Goal: Use online tool/utility

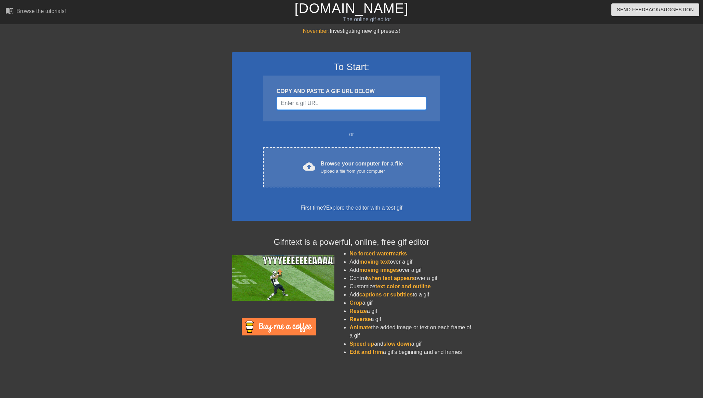
click at [310, 103] on input "Username" at bounding box center [352, 103] width 150 height 13
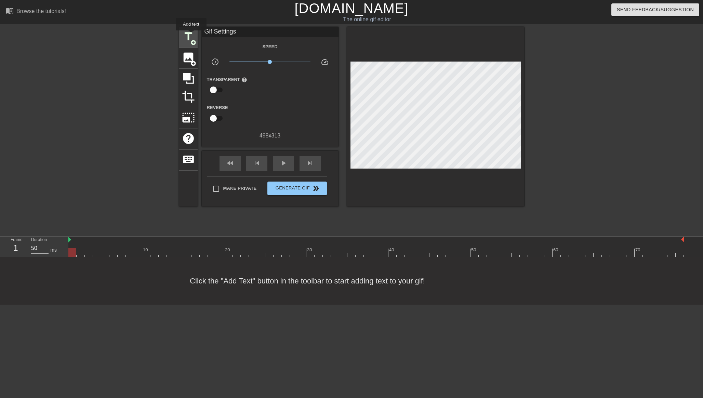
click at [191, 35] on span "title" at bounding box center [188, 36] width 13 height 13
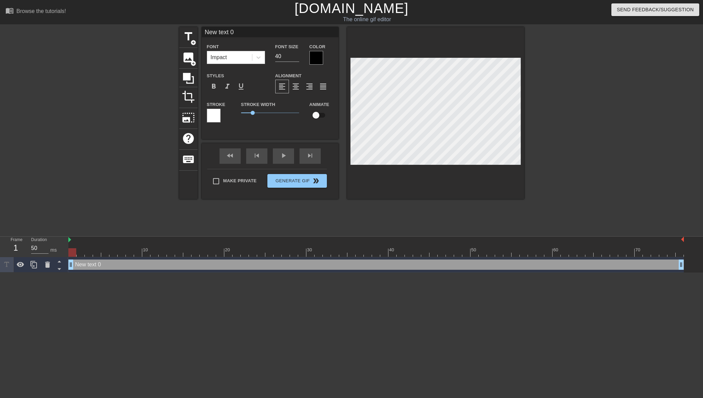
scroll to position [0, 1]
type input "z"
type textarea "z"
type input "za"
type textarea "za"
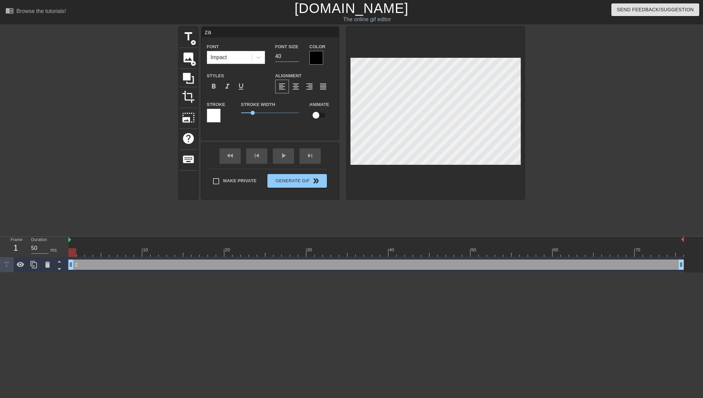
type input "zar"
type textarea "zar"
type input "zar-"
type textarea "zar-"
type input "zar-c"
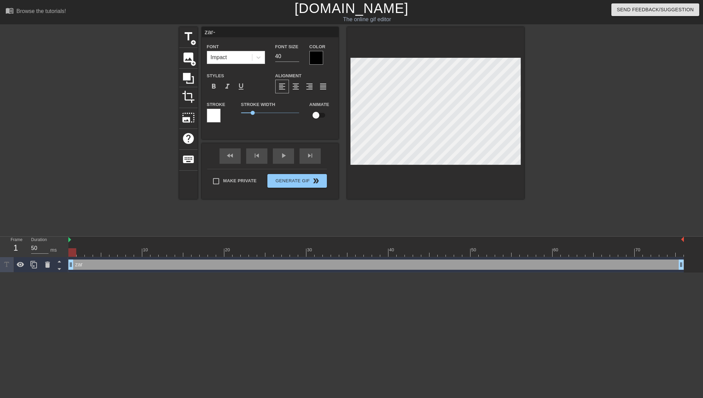
type textarea "zar-c"
type input "zar-co"
type textarea "zar-co"
type input "zar-cor"
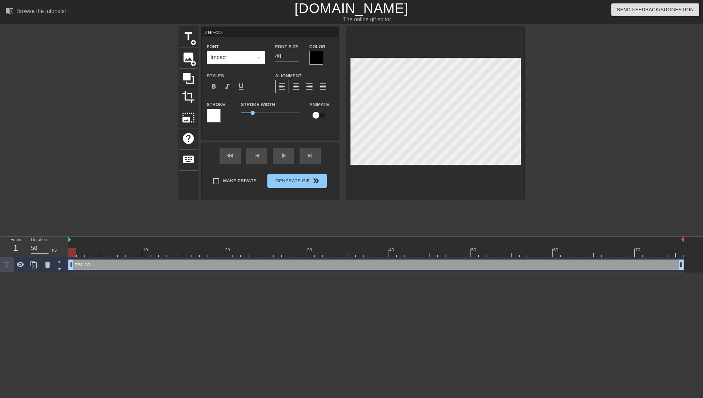
type textarea "zar-cor"
type input "zar-core"
type textarea "zar-core"
click at [34, 265] on icon at bounding box center [33, 265] width 6 height 8
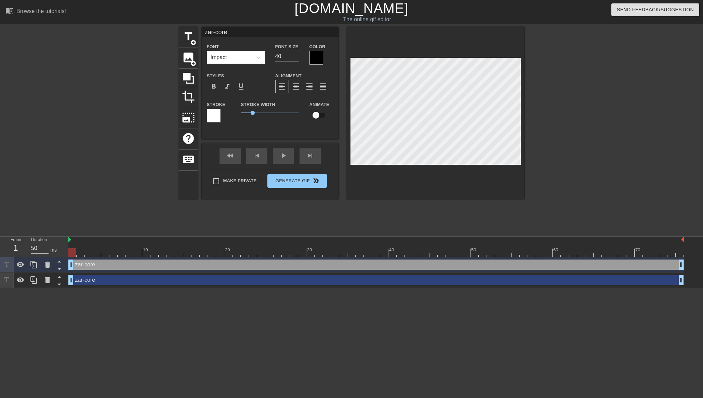
scroll to position [0, 0]
type input "zar-i"
type textarea "zar-i"
type input "zar-in"
type textarea "zar-in"
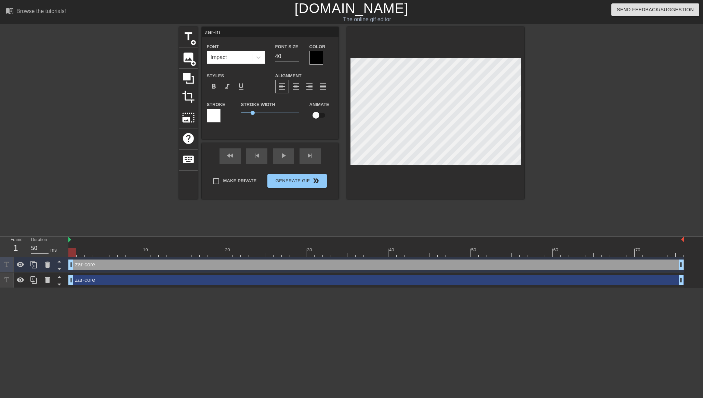
scroll to position [0, 0]
type input "zar-inf"
type textarea "zar-inf"
type input "zar-infr"
type textarea "zar-infr"
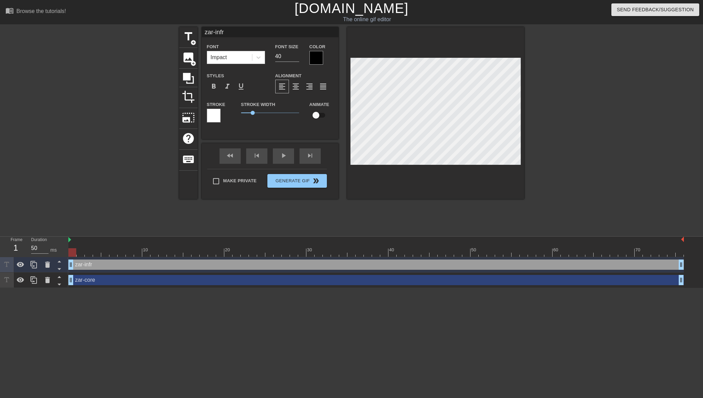
type input "zar-infra"
type textarea "zar-infra"
type input "zar-infras"
type textarea "zar-infras"
type input "zar-infrast"
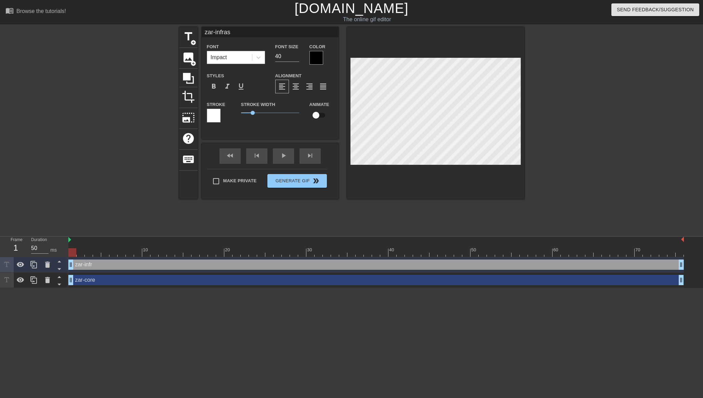
type textarea "zar-infrast"
type input "zar-infrastr"
type textarea "zar-infrastr"
type input "zar-infrastru"
type textarea "zar-infrastru"
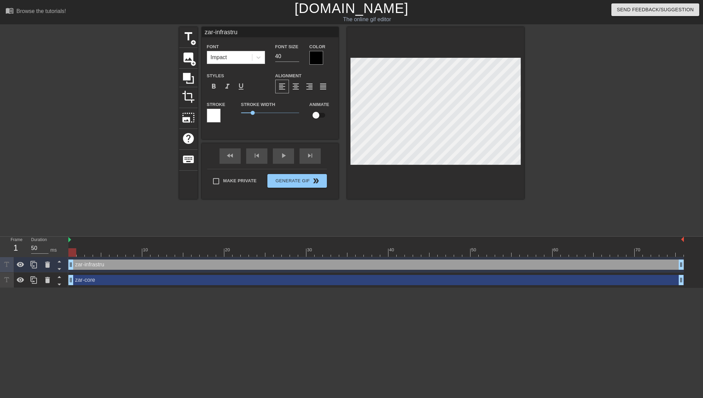
type input "zar-infrastruc"
type textarea "zar-infrastruc"
type input "zar-infrastruct"
type textarea "zar-infrastruct"
type input "zar-infrastructu"
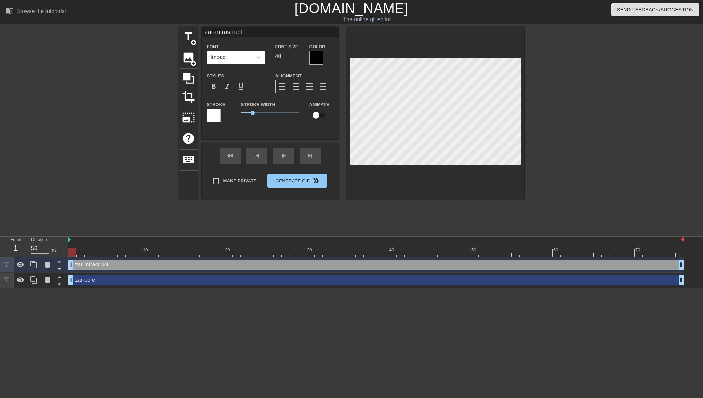
type textarea "zar-infrastructu"
type input "zar-infrastructur"
type textarea "zar-infrastructur"
type input "zar-infrastructure"
type textarea "zar-infrastructure"
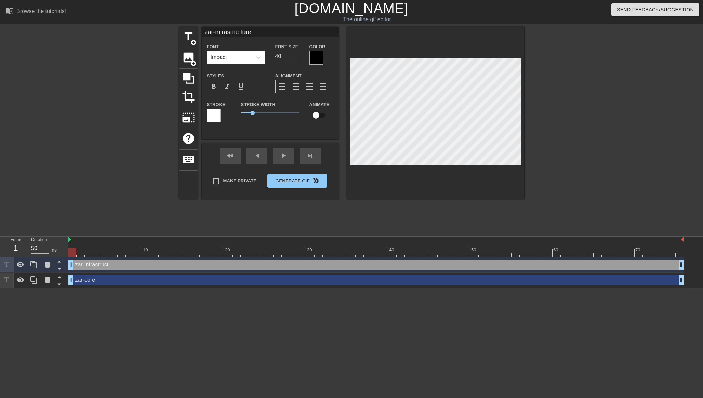
scroll to position [0, 2]
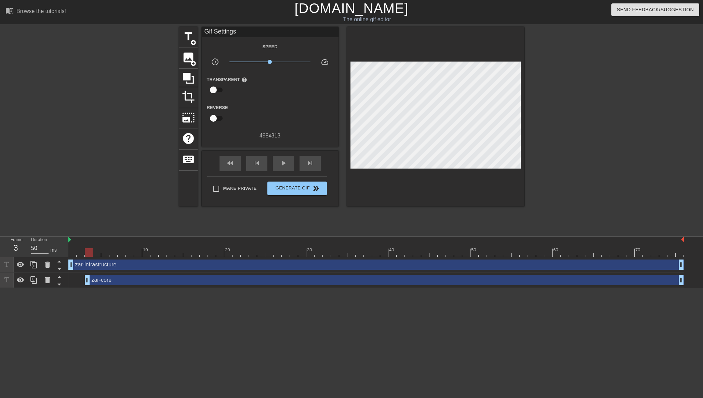
drag, startPoint x: 71, startPoint y: 279, endPoint x: 84, endPoint y: 288, distance: 16.7
click at [84, 288] on html "menu_book Browse the tutorials! [DOMAIN_NAME] The online gif editor Send Feedba…" at bounding box center [351, 144] width 703 height 288
drag, startPoint x: 89, startPoint y: 255, endPoint x: 352, endPoint y: 267, distance: 263.6
click at [352, 267] on div "10 20 30 40 50 60 70 zar-infrastructure drag_handle drag_handle zar-core drag_h…" at bounding box center [385, 262] width 635 height 51
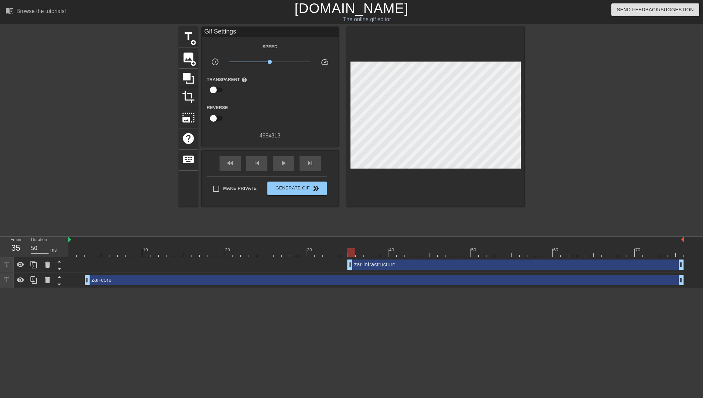
drag, startPoint x: 72, startPoint y: 266, endPoint x: 353, endPoint y: 268, distance: 281.1
drag, startPoint x: 351, startPoint y: 264, endPoint x: 357, endPoint y: 265, distance: 6.5
drag, startPoint x: 358, startPoint y: 251, endPoint x: 485, endPoint y: 243, distance: 127.1
click at [485, 243] on div "10 20 30 40 50 60 70" at bounding box center [375, 247] width 615 height 20
drag, startPoint x: 681, startPoint y: 266, endPoint x: 495, endPoint y: 276, distance: 186.3
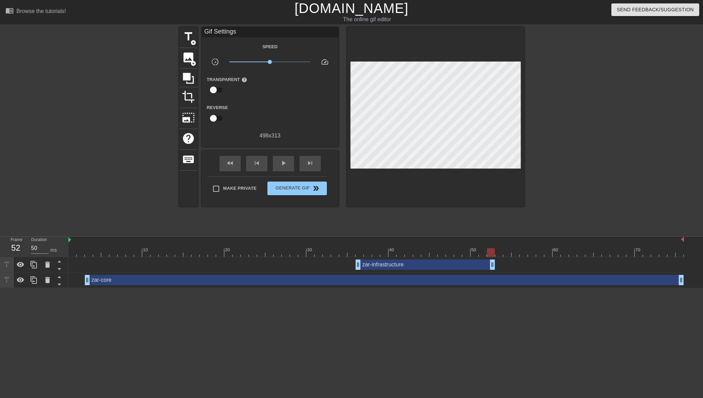
click at [495, 276] on div "zar-infrastructure drag_handle drag_handle zar-core drag_handle drag_handle" at bounding box center [385, 272] width 635 height 31
drag, startPoint x: 682, startPoint y: 284, endPoint x: 490, endPoint y: 287, distance: 191.5
click at [490, 287] on div "zar-core drag_handle drag_handle" at bounding box center [375, 280] width 615 height 15
click at [34, 269] on div at bounding box center [34, 264] width 14 height 15
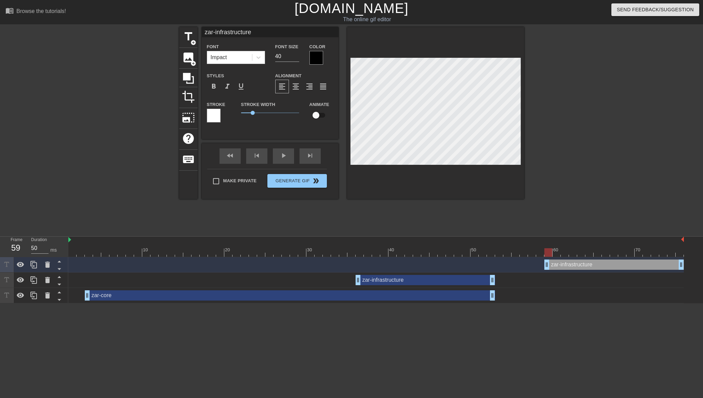
drag, startPoint x: 405, startPoint y: 264, endPoint x: 603, endPoint y: 283, distance: 199.5
click at [603, 283] on div "zar-infrastructure drag_handle drag_handle zar-infrastructure drag_handle drag_…" at bounding box center [385, 280] width 635 height 46
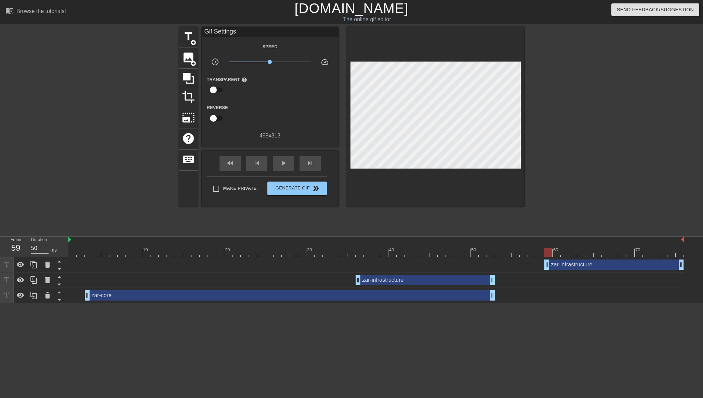
click at [544, 265] on div "zar-infrastructure drag_handle drag_handle" at bounding box center [375, 265] width 615 height 10
drag, startPoint x: 546, startPoint y: 265, endPoint x: 601, endPoint y: 266, distance: 54.7
click at [601, 266] on div "zar-infrastructure drag_handle drag_handle" at bounding box center [375, 265] width 615 height 10
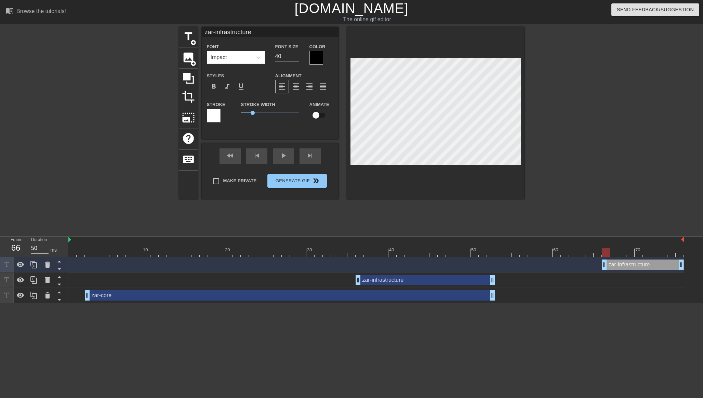
scroll to position [0, 1]
type input "zar--infrastructure"
type textarea "zar--infrastructure"
type input "zar-c-infrastructure"
type textarea "zar-c-infrastructure"
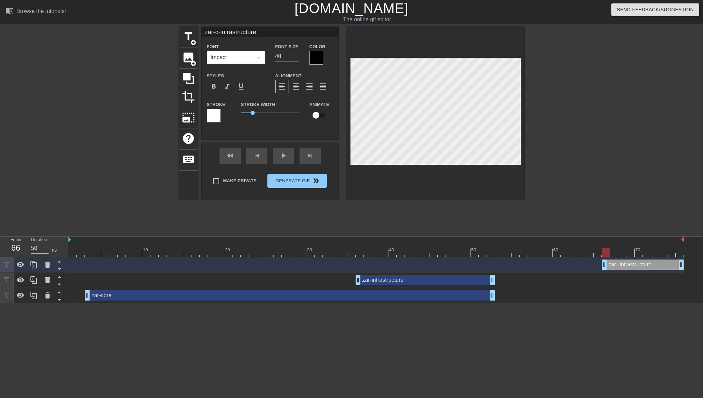
type input "zar-co-infrastructure"
type textarea "zar-co-infrastructure"
type input "zar-cor-infrastructure"
type textarea "zar-cor-infrastructure"
type input "zar-core-infrastructure"
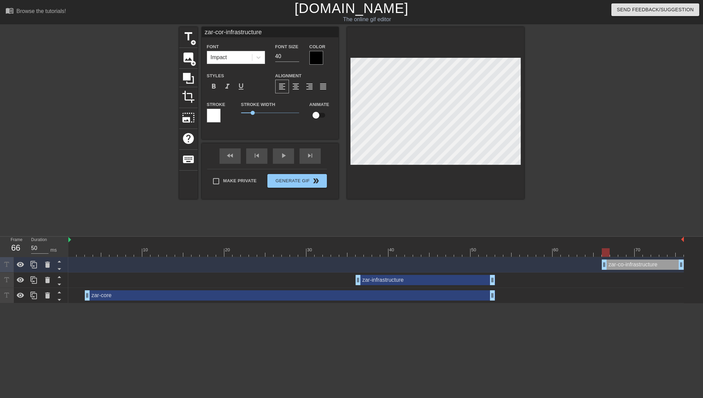
type textarea "zar-core-infrastructure"
click at [318, 56] on div at bounding box center [316, 58] width 14 height 14
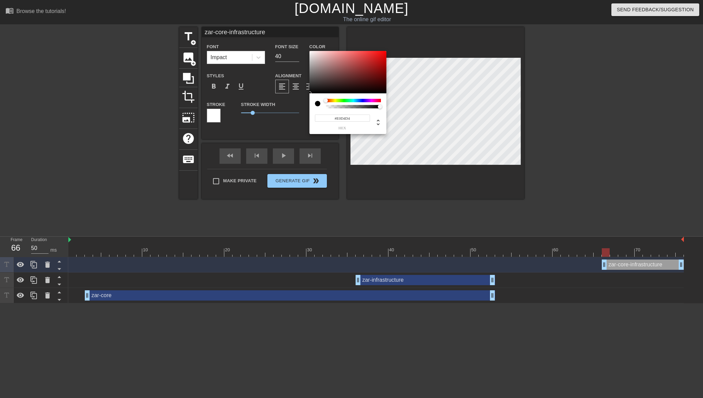
type input "#FFFFFF"
drag, startPoint x: 319, startPoint y: 63, endPoint x: 301, endPoint y: 39, distance: 29.7
click at [301, 39] on div "#FFFFFF hex" at bounding box center [351, 199] width 703 height 398
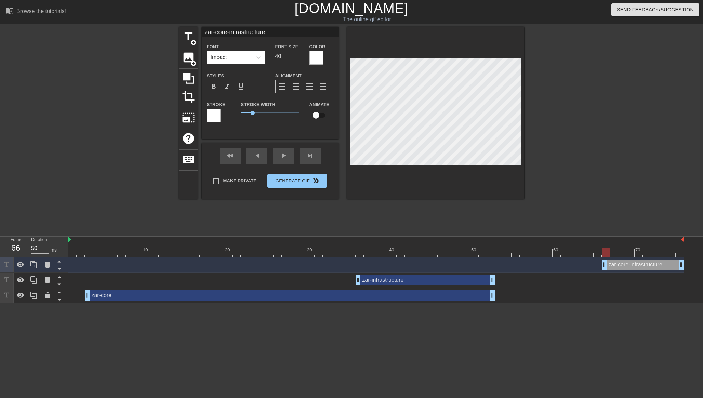
click at [216, 116] on div at bounding box center [214, 116] width 14 height 14
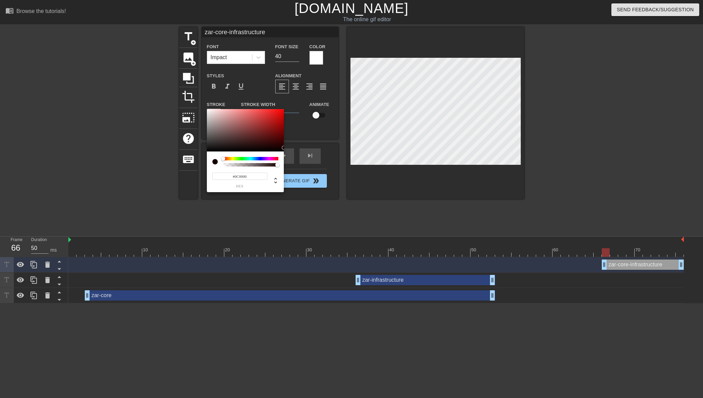
drag, startPoint x: 235, startPoint y: 130, endPoint x: 297, endPoint y: 150, distance: 65.7
click at [297, 150] on div "#0C0000 hex" at bounding box center [351, 199] width 703 height 398
type input "#080000"
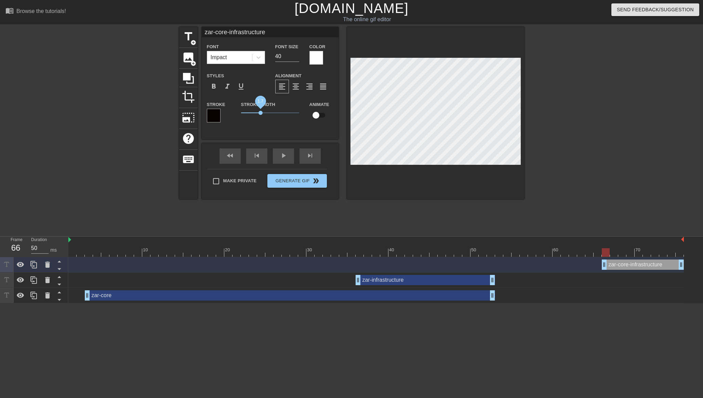
drag, startPoint x: 253, startPoint y: 112, endPoint x: 261, endPoint y: 113, distance: 8.3
click at [261, 113] on span "1.7" at bounding box center [260, 113] width 4 height 4
click at [284, 138] on div "zar-core-infrastructure Font Impact Font Size 40 Color Styles format_bold forma…" at bounding box center [270, 83] width 137 height 112
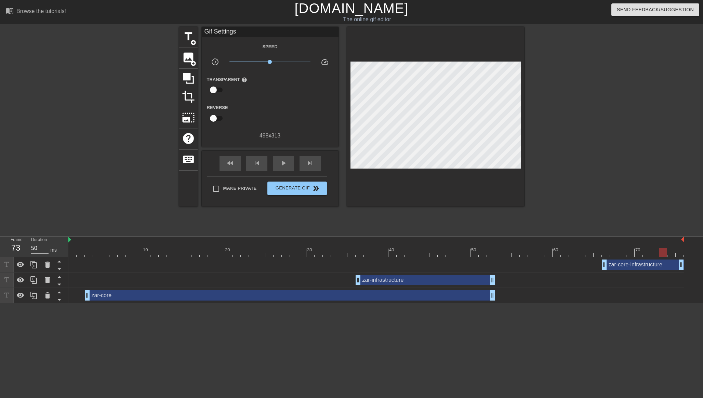
drag, startPoint x: 605, startPoint y: 250, endPoint x: 669, endPoint y: 253, distance: 64.3
click at [667, 252] on div at bounding box center [663, 252] width 8 height 9
click at [676, 251] on div at bounding box center [680, 252] width 8 height 9
drag, startPoint x: 685, startPoint y: 238, endPoint x: 675, endPoint y: 239, distance: 10.0
click at [627, 290] on div "zar-core drag_handle drag_handle" at bounding box center [375, 295] width 615 height 10
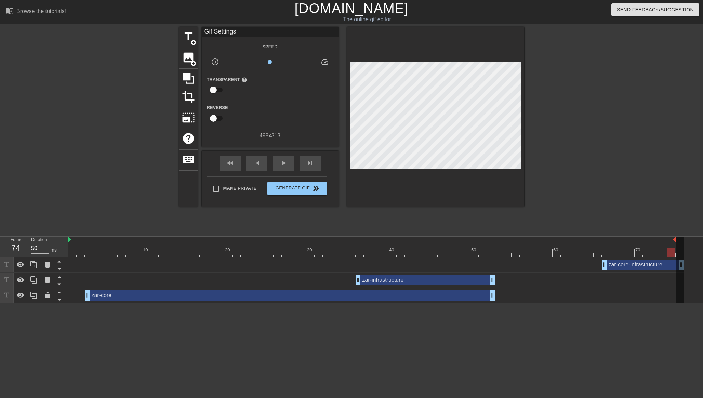
drag, startPoint x: 681, startPoint y: 264, endPoint x: 666, endPoint y: 264, distance: 15.0
click at [666, 264] on div "10 20 30 40 50 60 70 zar-core-infrastructure drag_handle drag_handle zar-infras…" at bounding box center [385, 270] width 635 height 67
drag, startPoint x: 677, startPoint y: 240, endPoint x: 684, endPoint y: 240, distance: 6.8
click at [684, 240] on div "10 20 30 40 50 60 70 zar-core-infrastructure drag_handle drag_handle zar-infras…" at bounding box center [385, 270] width 635 height 67
click at [676, 241] on div at bounding box center [680, 271] width 8 height 68
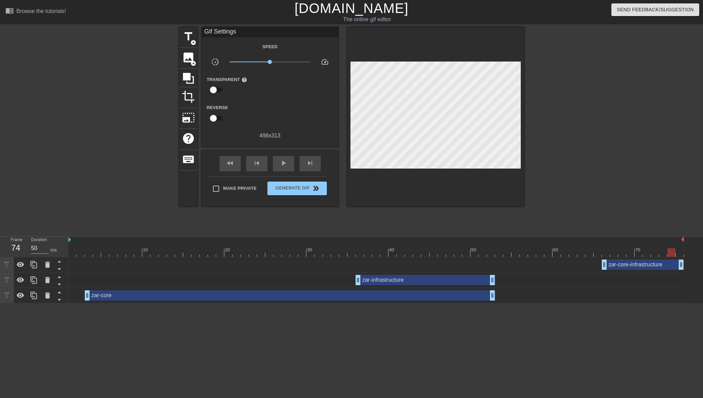
drag, startPoint x: 674, startPoint y: 239, endPoint x: 688, endPoint y: 239, distance: 13.7
click at [688, 239] on div "10 20 30 40 50 60 70 zar-core-infrastructure drag_handle drag_handle zar-infras…" at bounding box center [385, 270] width 635 height 67
drag, startPoint x: 681, startPoint y: 263, endPoint x: 672, endPoint y: 263, distance: 9.6
click at [683, 236] on div "Frame 74 Duration 50 ms 10 20 30 40 50 60 70 zar-core-infrastructure drag_handl…" at bounding box center [351, 269] width 703 height 67
drag, startPoint x: 683, startPoint y: 239, endPoint x: 670, endPoint y: 239, distance: 12.7
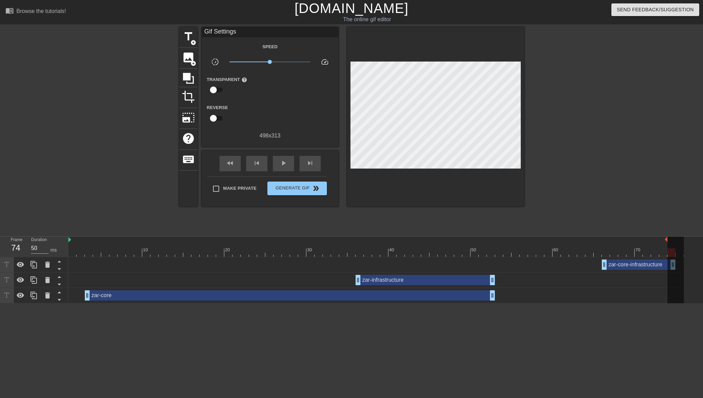
click at [670, 239] on div "10 20 30 40 50 60 70" at bounding box center [375, 247] width 615 height 20
drag, startPoint x: 666, startPoint y: 239, endPoint x: 673, endPoint y: 239, distance: 7.2
click at [670, 222] on div "title add_circle image add_circle crop photo_size_select_large help keyboard Gi…" at bounding box center [351, 129] width 703 height 205
click at [645, 268] on div "zar-core-infrastructure drag_handle drag_handle" at bounding box center [639, 265] width 74 height 10
click at [632, 265] on div "zar-core-infrastructure drag_handle drag_handle" at bounding box center [639, 265] width 74 height 10
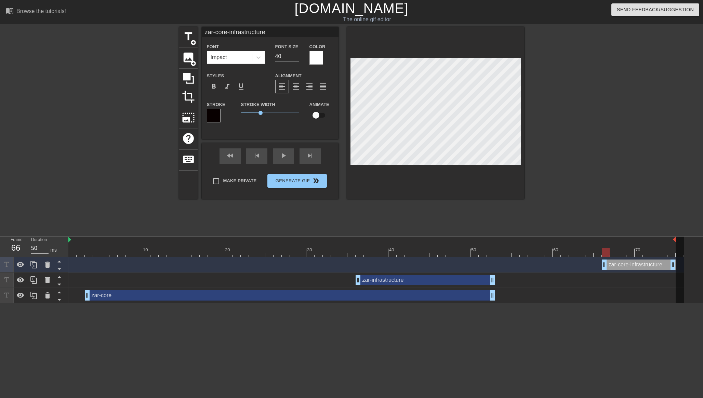
drag, startPoint x: 469, startPoint y: 250, endPoint x: 611, endPoint y: 242, distance: 142.1
click at [611, 242] on div "10 20 30 40 50 60 70" at bounding box center [375, 247] width 615 height 20
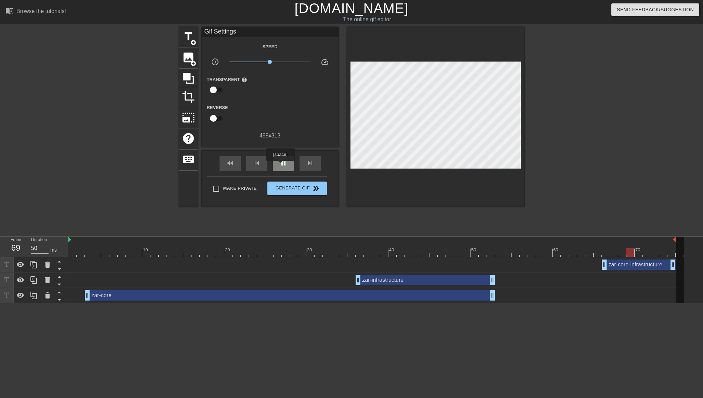
click at [281, 165] on span "pause" at bounding box center [283, 163] width 8 height 8
drag, startPoint x: 269, startPoint y: 59, endPoint x: 254, endPoint y: 60, distance: 15.7
click at [254, 60] on span "x0.398" at bounding box center [269, 62] width 81 height 8
drag, startPoint x: 255, startPoint y: 63, endPoint x: 266, endPoint y: 64, distance: 11.0
click at [266, 64] on span "x0.785" at bounding box center [269, 62] width 81 height 8
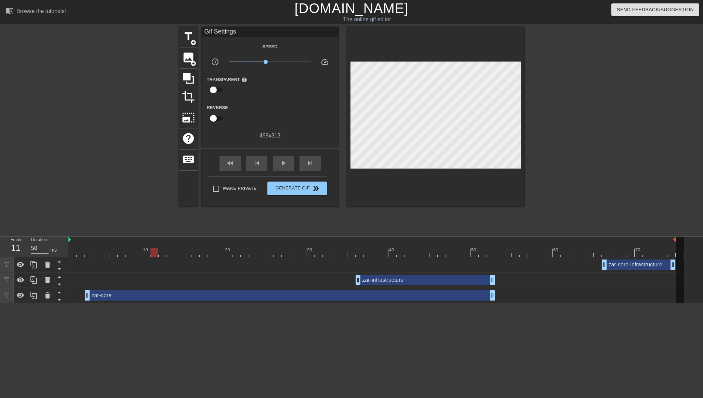
click at [645, 253] on div at bounding box center [375, 252] width 615 height 9
click at [316, 182] on button "Generate Gif double_arrow" at bounding box center [296, 189] width 59 height 14
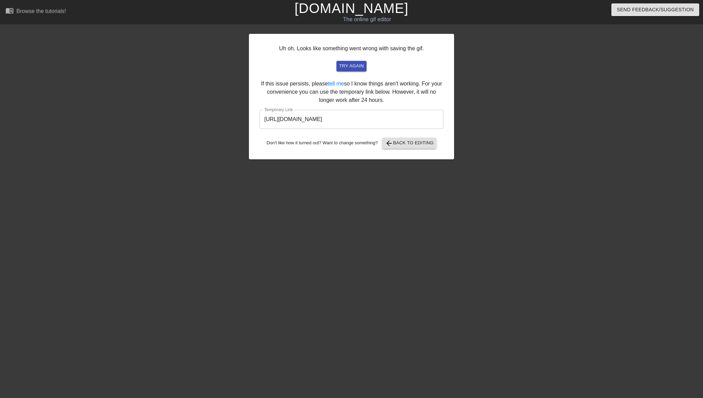
click at [358, 121] on input "[URL][DOMAIN_NAME]" at bounding box center [352, 119] width 184 height 19
